Goal: Task Accomplishment & Management: Complete application form

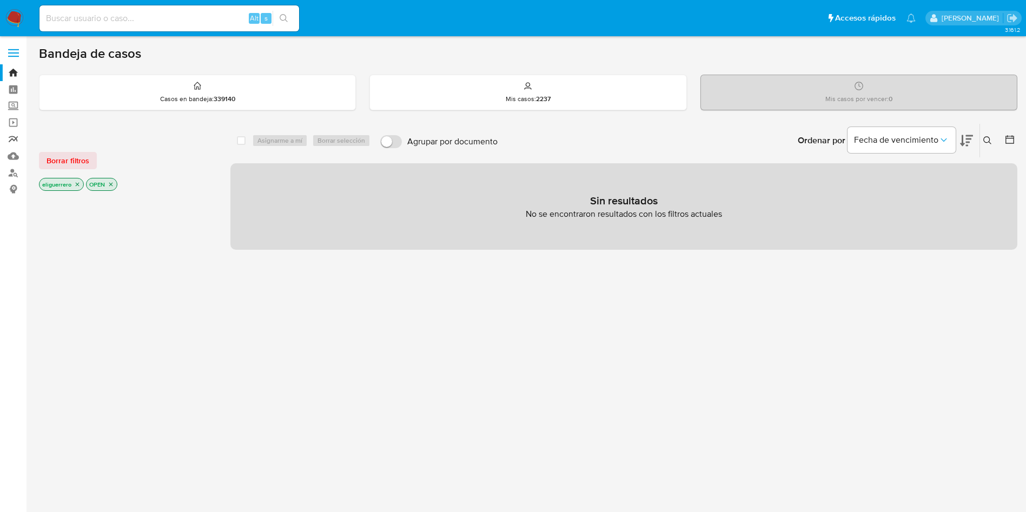
click at [16, 134] on link "Reportes" at bounding box center [64, 139] width 129 height 17
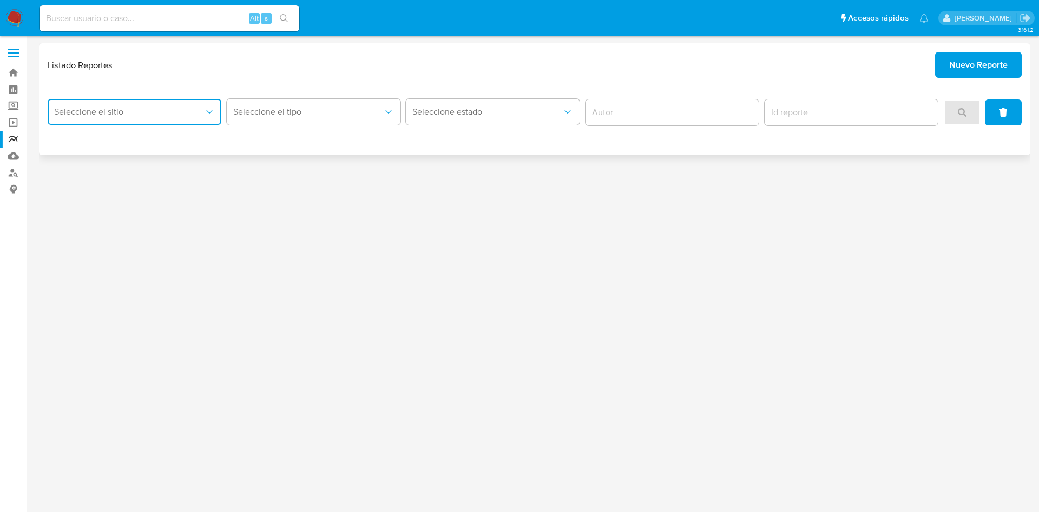
click at [193, 118] on button "Seleccione el sitio" at bounding box center [135, 112] width 174 height 26
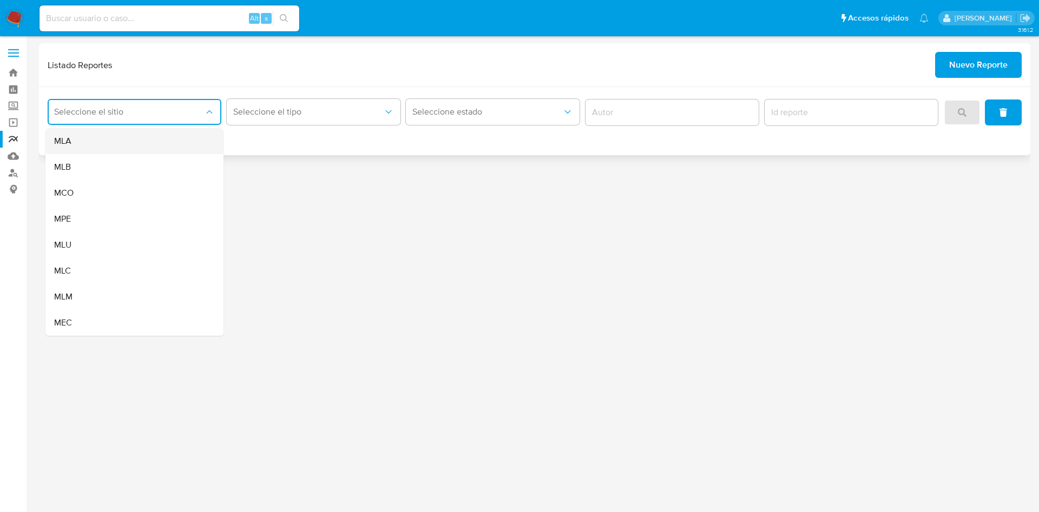
click at [181, 136] on div "MLA" at bounding box center [131, 141] width 154 height 26
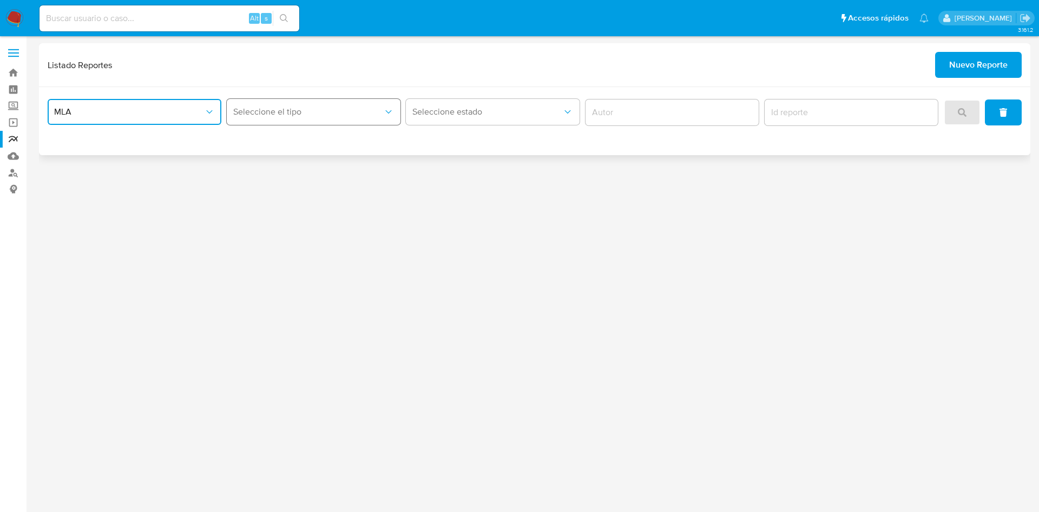
click at [287, 111] on span "Seleccione el tipo" at bounding box center [308, 112] width 150 height 11
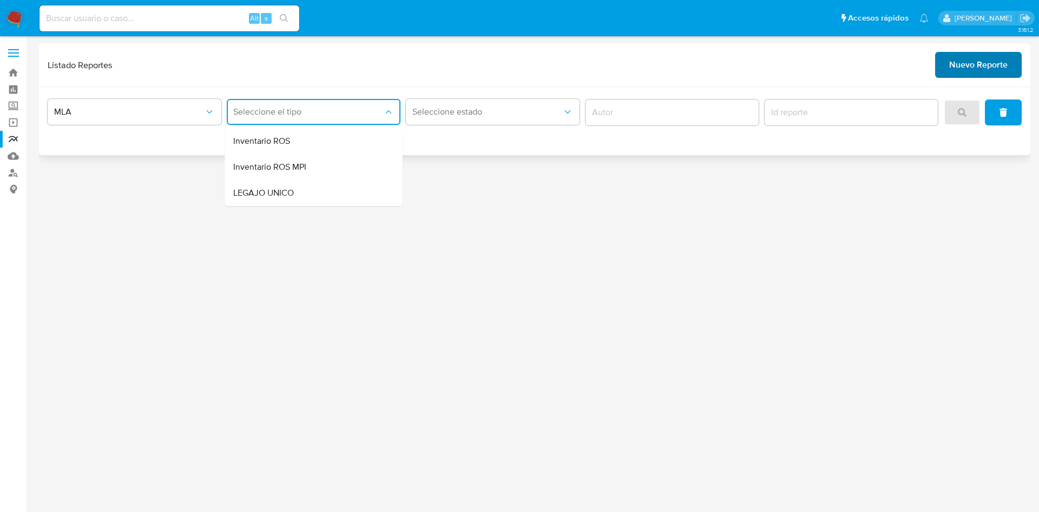
click at [960, 74] on span "Nuevo Reporte" at bounding box center [978, 65] width 58 height 24
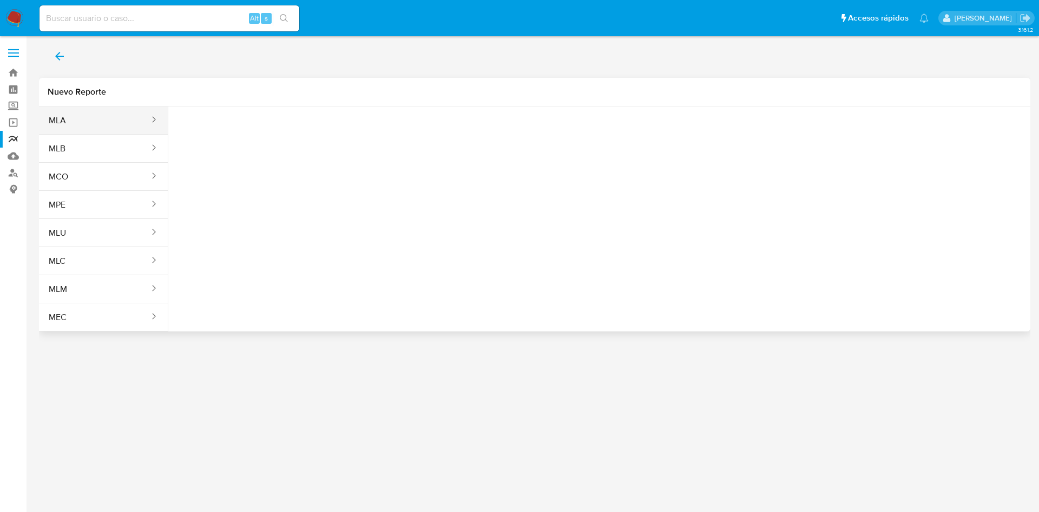
click at [79, 117] on button "MLA" at bounding box center [94, 121] width 111 height 26
click at [266, 138] on span "Seleccione una opcion" at bounding box center [230, 135] width 95 height 11
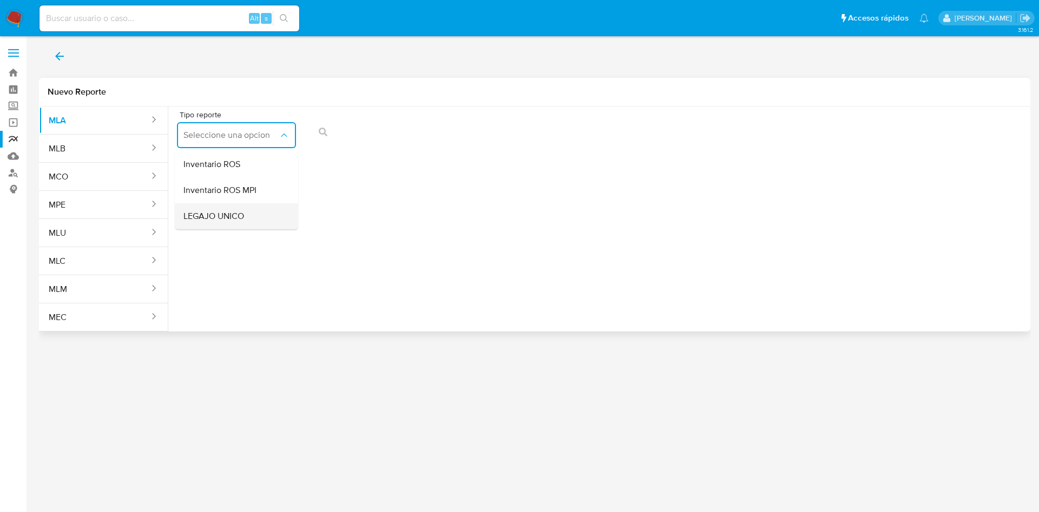
click at [258, 209] on div "LEGAJO UNICO" at bounding box center [233, 216] width 100 height 26
click at [402, 134] on span "CDI" at bounding box center [358, 135] width 95 height 11
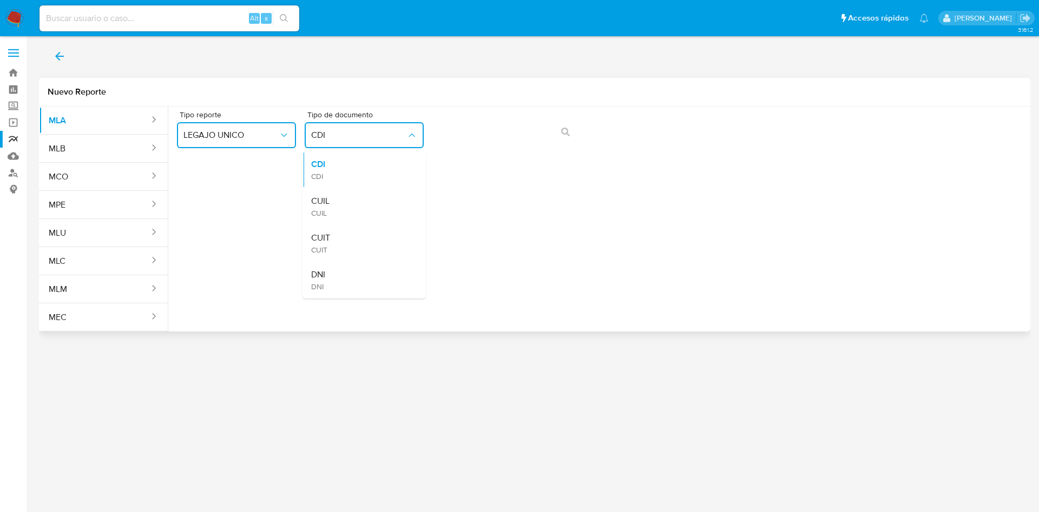
drag, startPoint x: 380, startPoint y: 200, endPoint x: 382, endPoint y: 188, distance: 12.2
click at [380, 202] on div "CUIL CUIL" at bounding box center [361, 206] width 100 height 37
click at [568, 138] on span "action-search" at bounding box center [565, 132] width 9 height 24
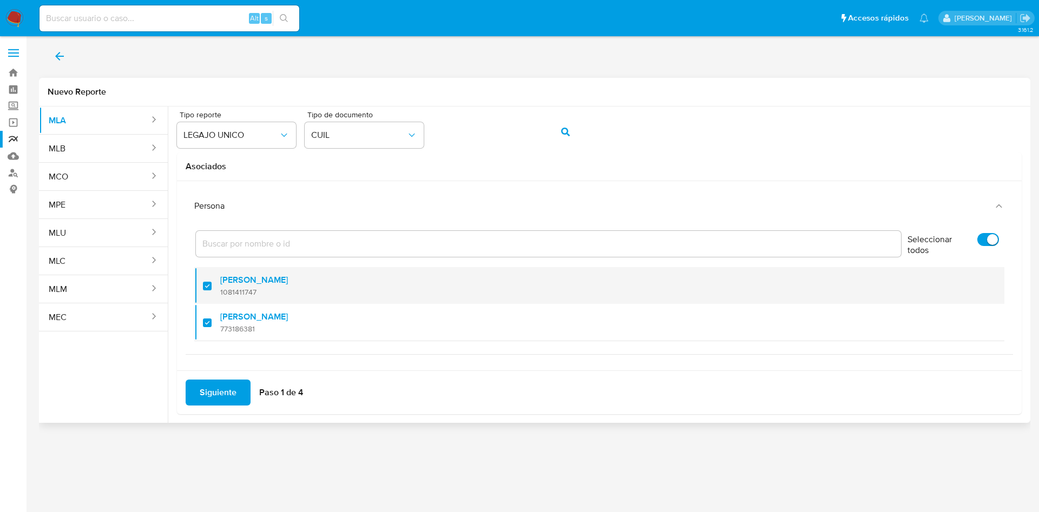
scroll to position [7, 0]
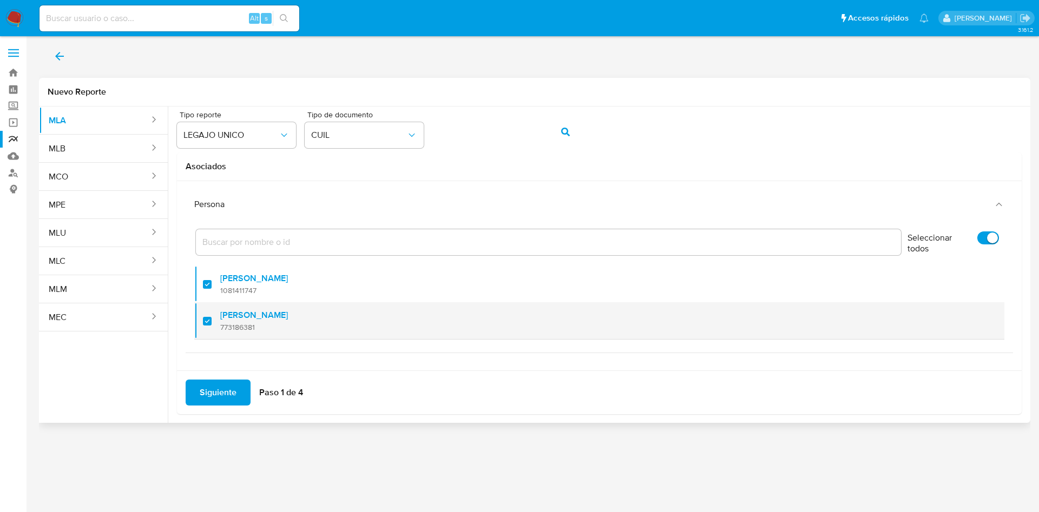
click at [268, 312] on label "[PERSON_NAME]" at bounding box center [254, 315] width 68 height 11
click at [211, 317] on input "checkbox" at bounding box center [207, 321] width 9 height 9
checkbox input "false"
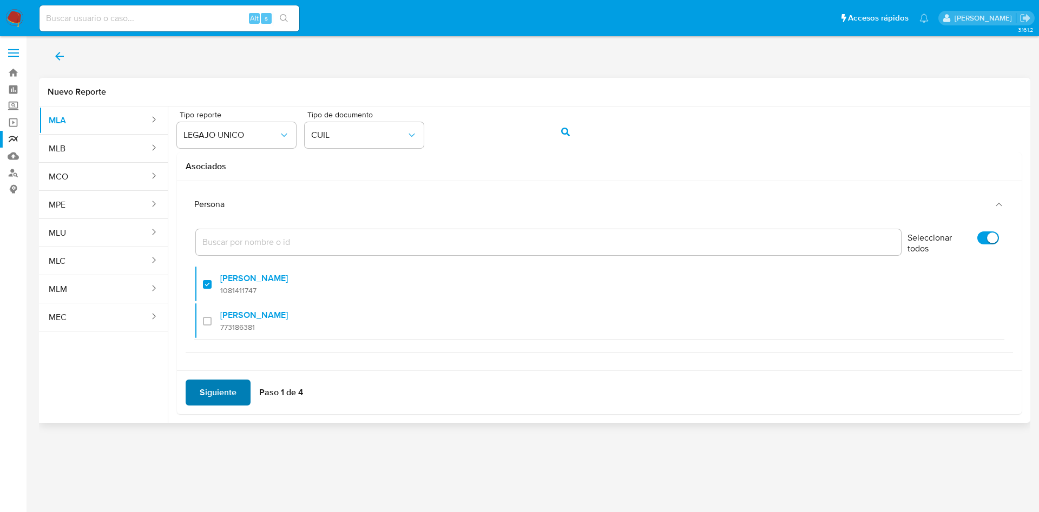
click at [221, 400] on span "Siguiente" at bounding box center [218, 393] width 37 height 24
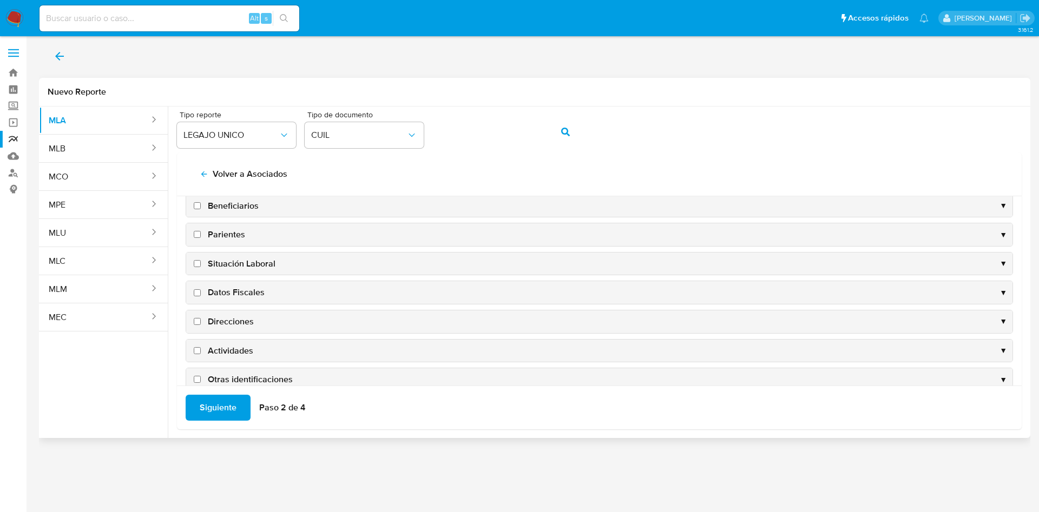
scroll to position [105, 0]
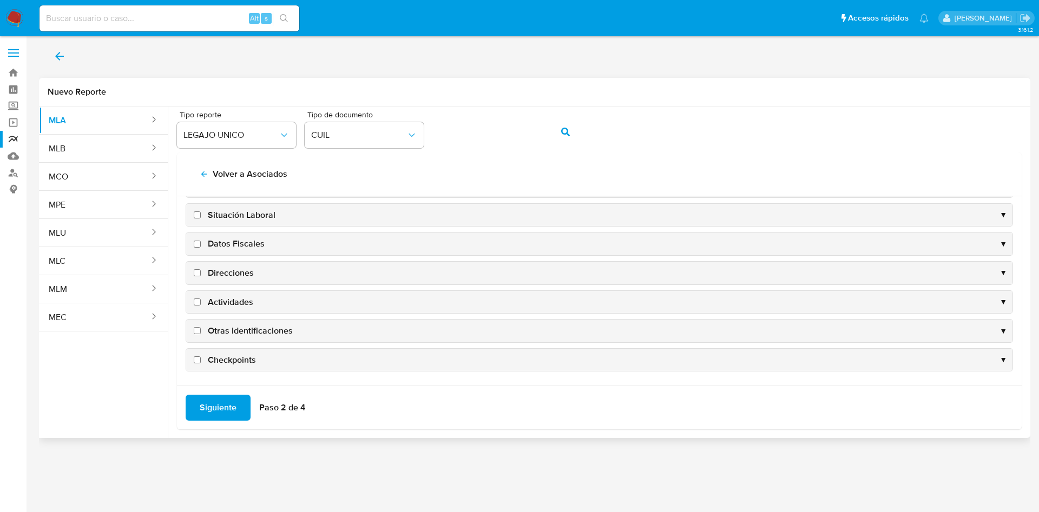
click at [240, 245] on span "Datos Fiscales" at bounding box center [236, 244] width 57 height 12
click at [201, 245] on input "Datos Fiscales" at bounding box center [197, 244] width 7 height 7
checkbox input "true"
click at [232, 280] on div "Direcciones ▼" at bounding box center [599, 273] width 826 height 23
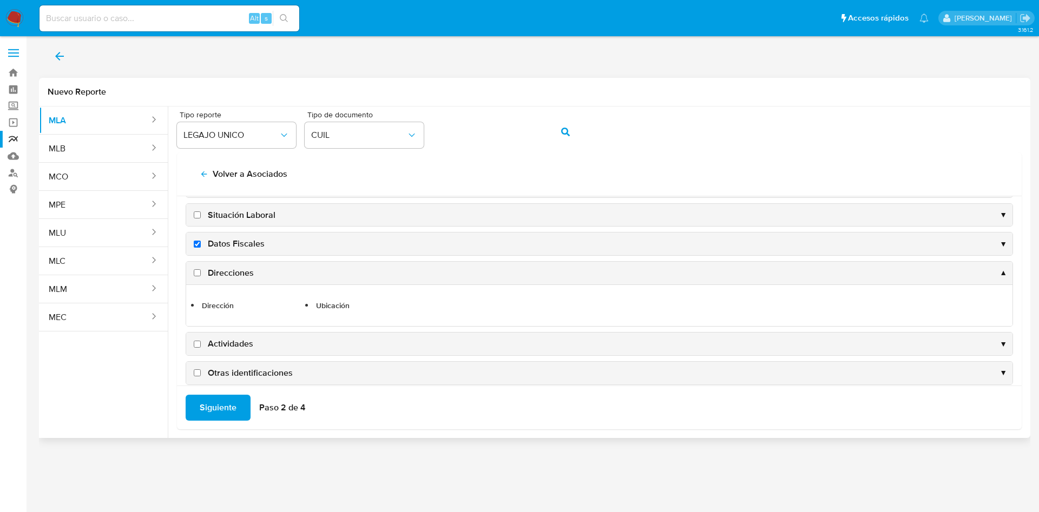
click at [230, 269] on span "Direcciones" at bounding box center [231, 273] width 46 height 12
click at [201, 269] on input "Direcciones" at bounding box center [197, 272] width 7 height 7
checkbox input "true"
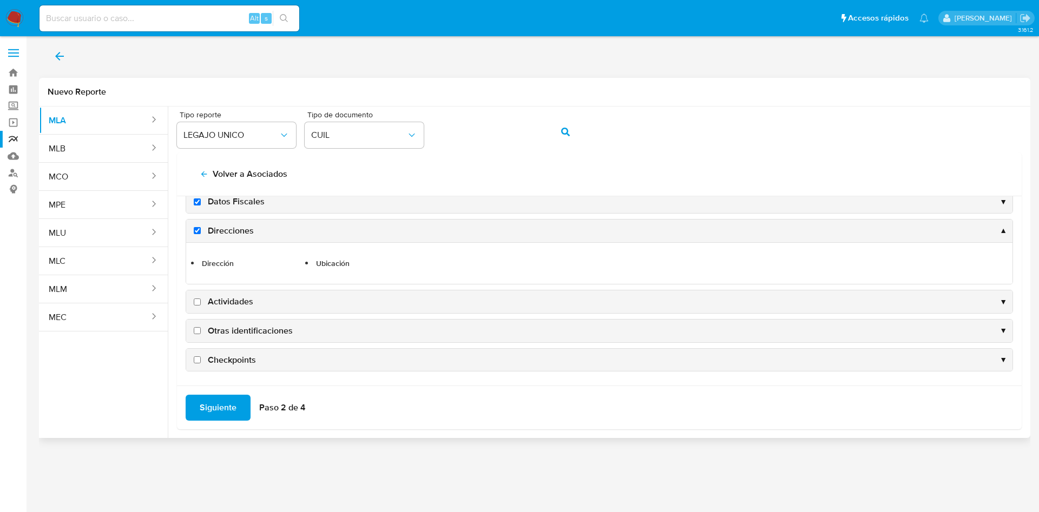
click at [229, 296] on span "Actividades" at bounding box center [230, 302] width 45 height 12
click at [201, 299] on input "Actividades" at bounding box center [197, 302] width 7 height 7
checkbox input "true"
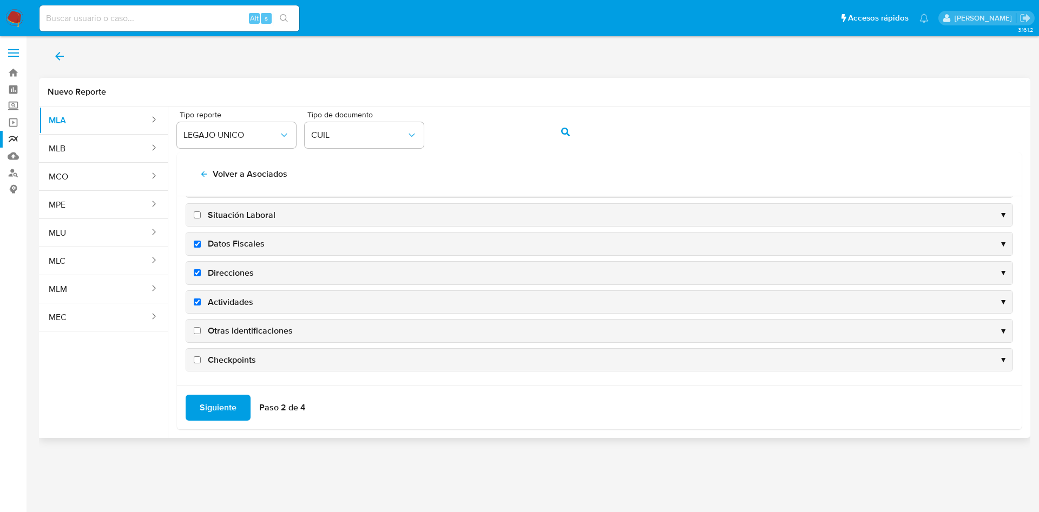
click at [238, 325] on span "Otras identificaciones" at bounding box center [250, 331] width 85 height 12
click at [201, 327] on input "Otras identificaciones" at bounding box center [197, 330] width 7 height 7
checkbox input "true"
click at [209, 402] on span "Siguiente" at bounding box center [218, 408] width 37 height 24
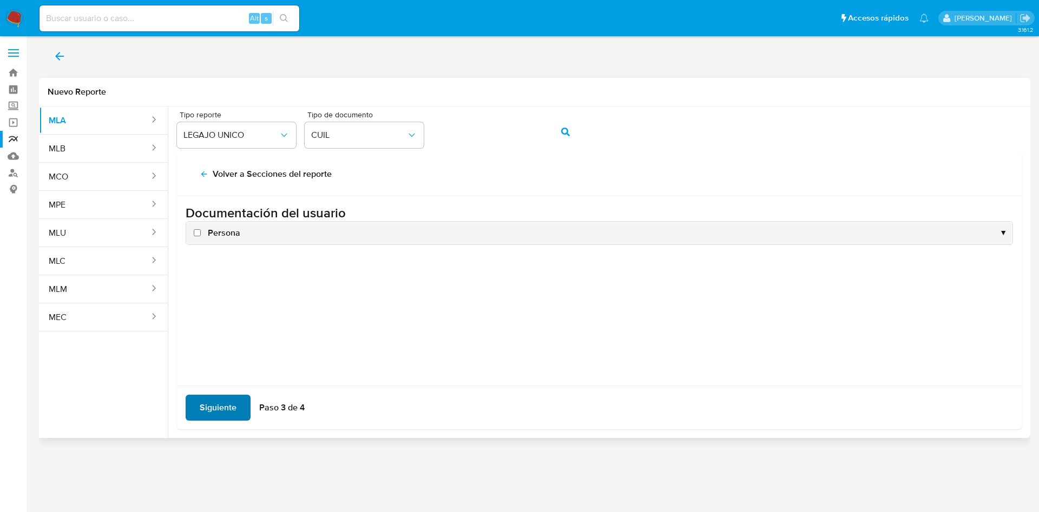
scroll to position [0, 0]
click at [212, 237] on span "Persona" at bounding box center [224, 233] width 32 height 12
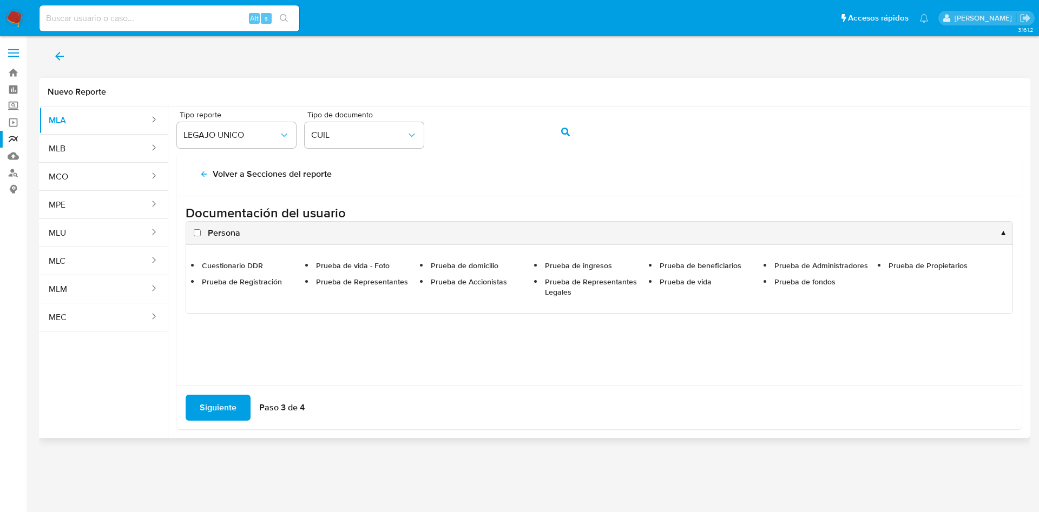
click at [226, 229] on span "Persona" at bounding box center [224, 233] width 32 height 12
click at [201, 229] on input "Persona" at bounding box center [197, 232] width 7 height 7
checkbox input "true"
click at [210, 412] on span "Siguiente" at bounding box center [218, 408] width 37 height 24
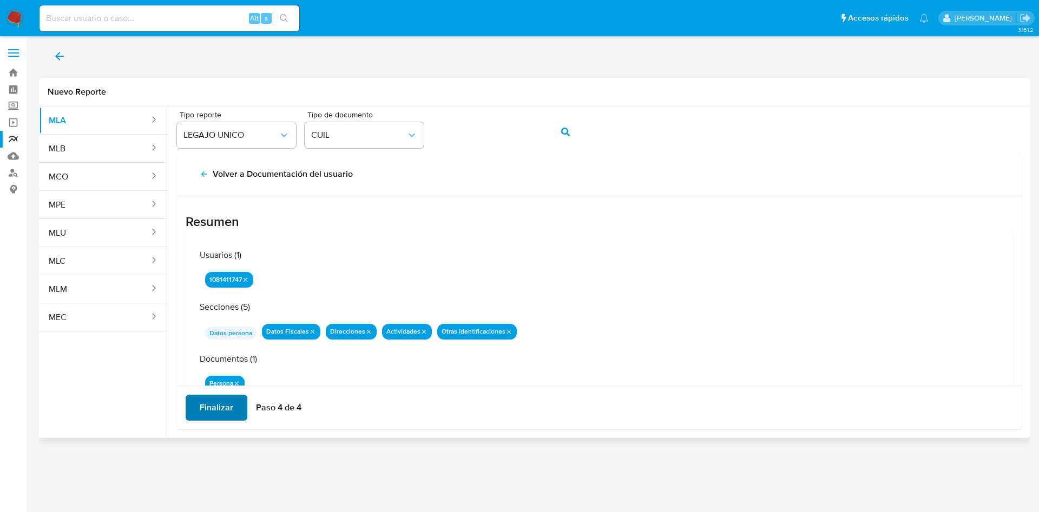
click at [211, 409] on span "Finalizar" at bounding box center [217, 408] width 34 height 24
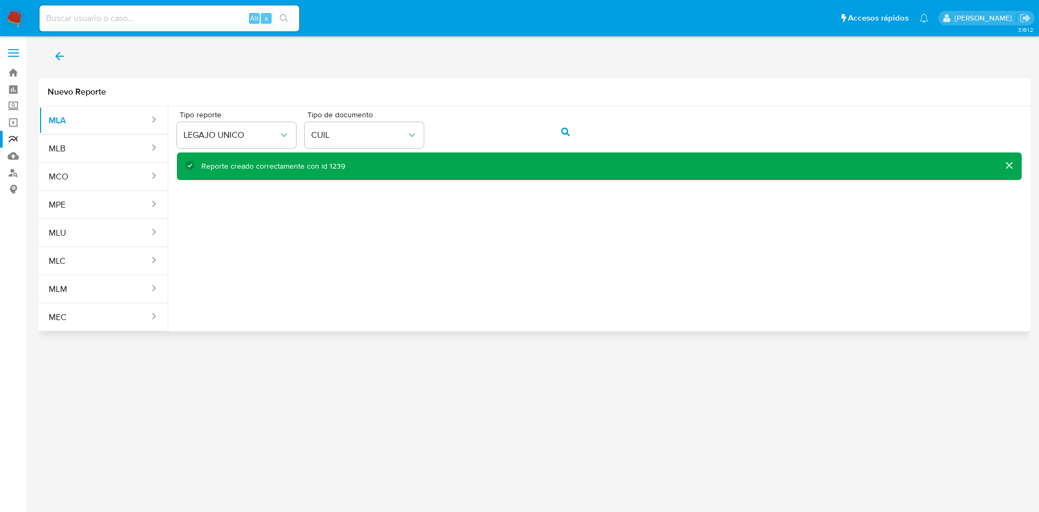
click at [59, 62] on span "back" at bounding box center [59, 56] width 13 height 24
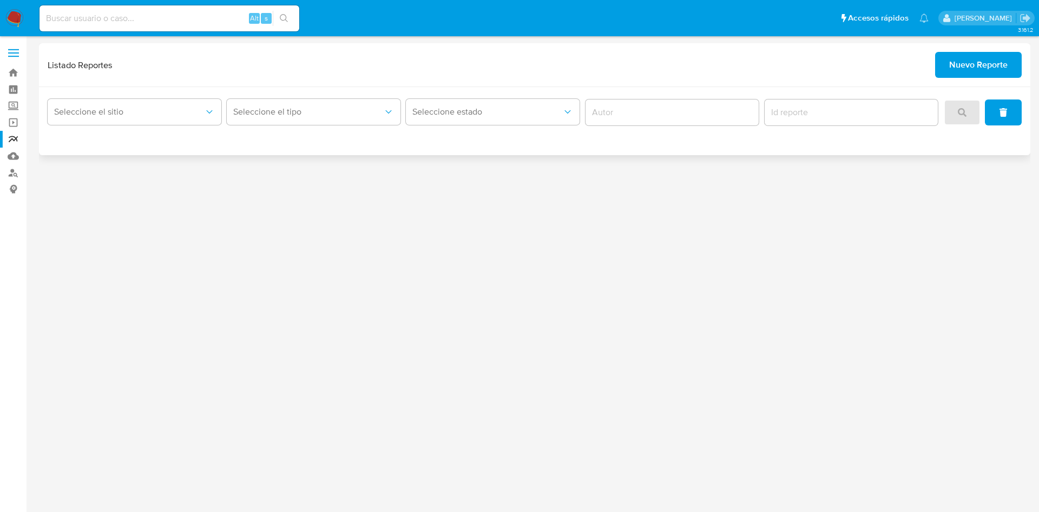
click at [125, 128] on div "Seleccione el sitio" at bounding box center [135, 113] width 174 height 34
click at [131, 112] on span "Seleccione el sitio" at bounding box center [129, 112] width 150 height 11
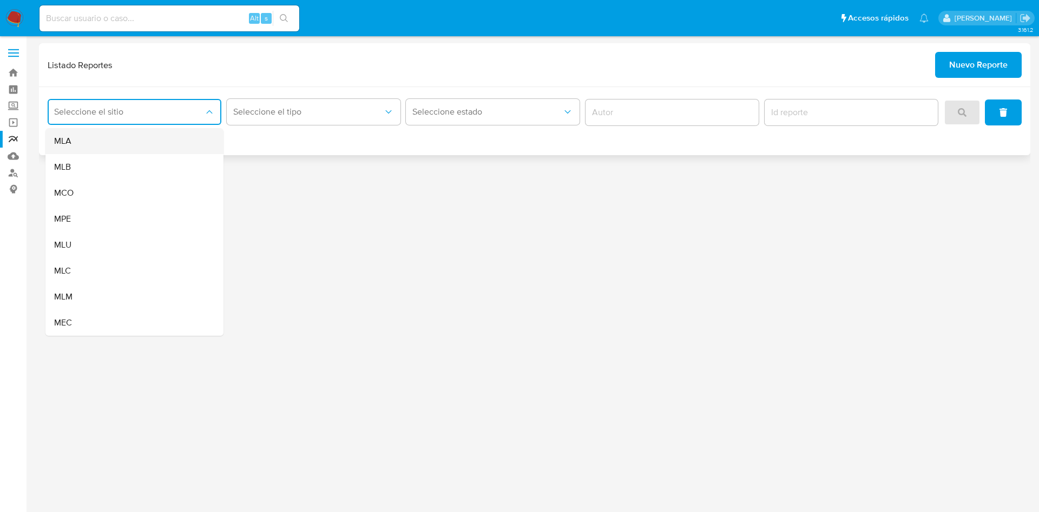
click at [143, 141] on div "MLA" at bounding box center [131, 141] width 154 height 26
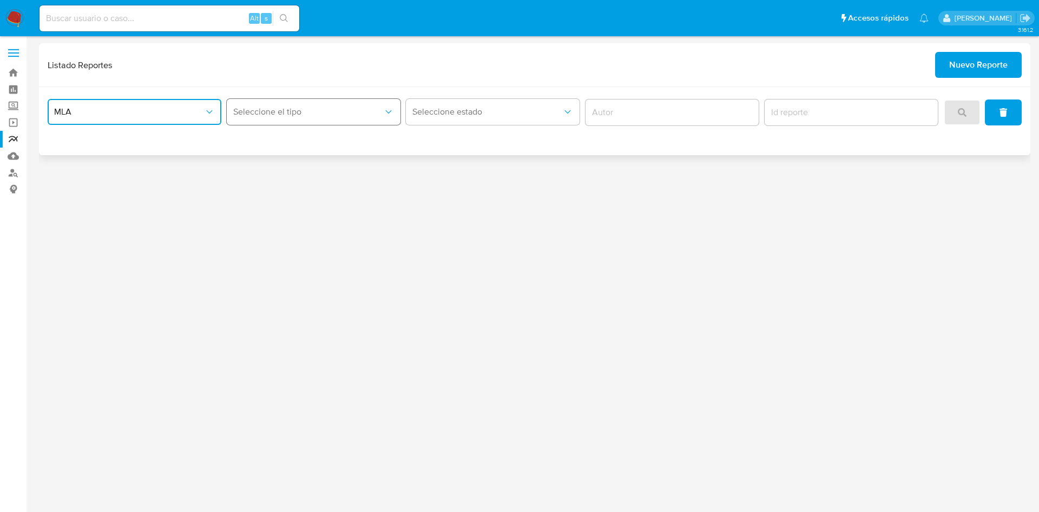
click at [275, 119] on button "Seleccione el tipo" at bounding box center [314, 112] width 174 height 26
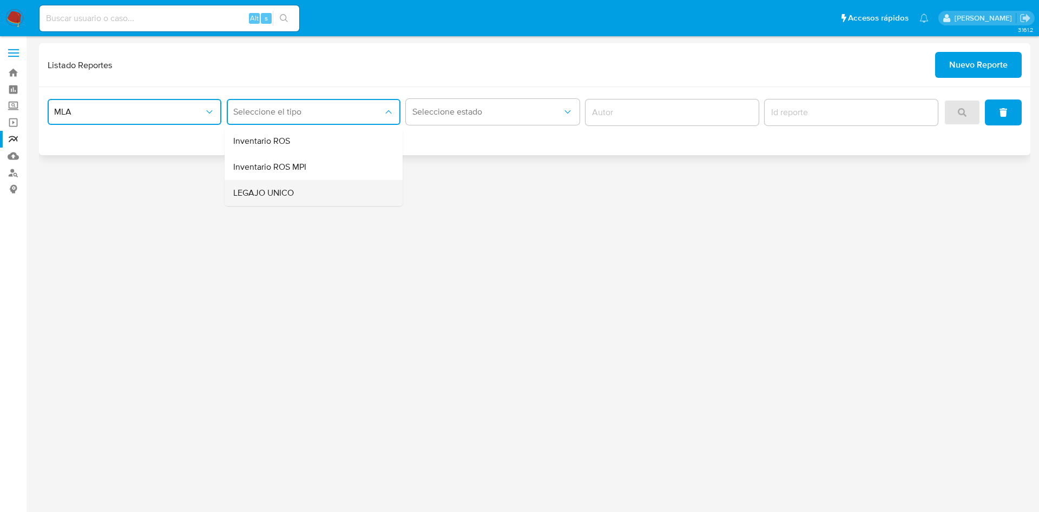
click at [297, 192] on div "LEGAJO UNICO" at bounding box center [310, 193] width 154 height 26
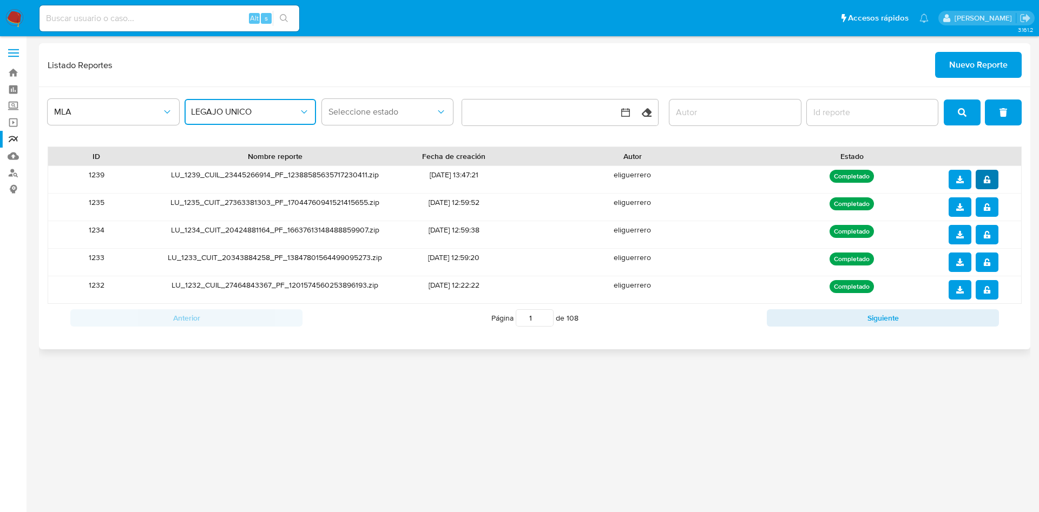
click at [987, 172] on span "notify_security" at bounding box center [987, 179] width 8 height 17
click at [967, 176] on button "download" at bounding box center [959, 179] width 23 height 19
